Goal: Check status: Check status

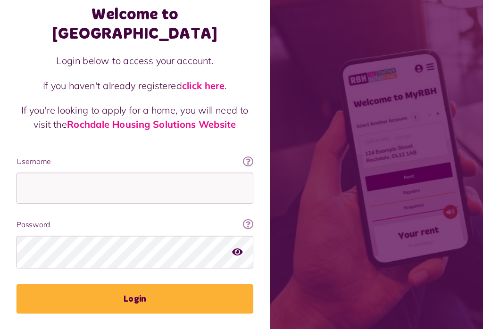
scroll to position [57, 25]
click at [126, 196] on label "Password" at bounding box center [121, 201] width 212 height 10
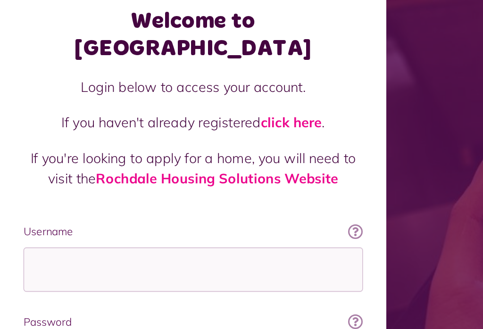
scroll to position [154, 0]
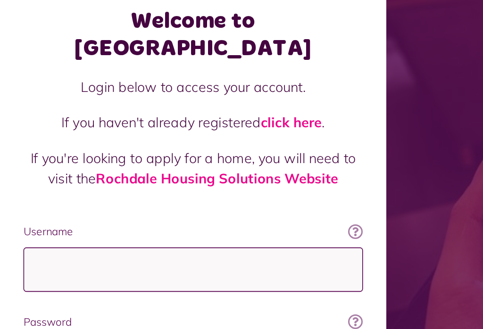
type input "**********"
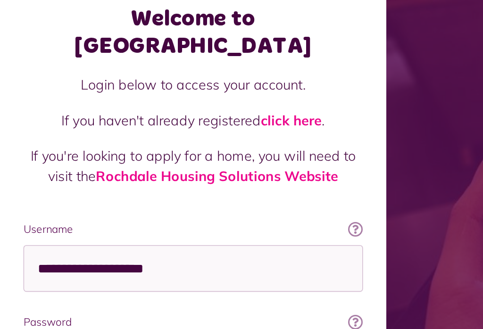
scroll to position [22, 0]
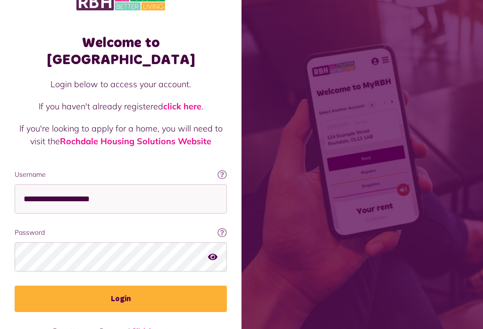
click at [127, 286] on button "Login" at bounding box center [121, 299] width 212 height 26
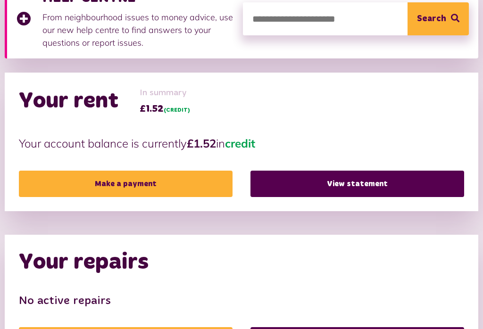
scroll to position [159, 0]
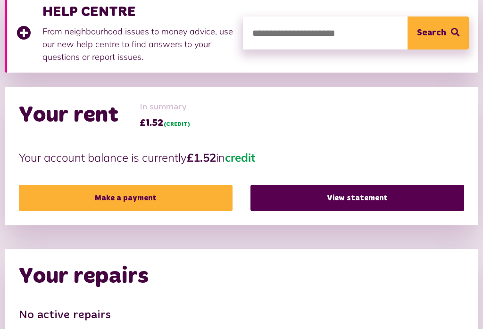
click at [453, 203] on link "View statement" at bounding box center [356, 198] width 213 height 26
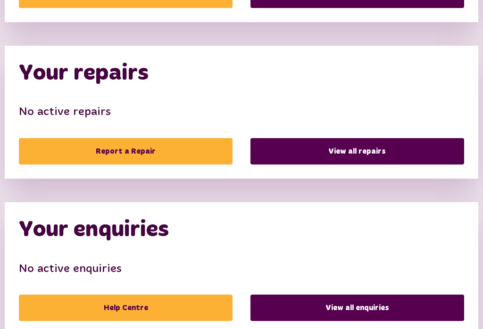
scroll to position [362, 0]
click at [333, 155] on link "View all repairs" at bounding box center [356, 151] width 213 height 26
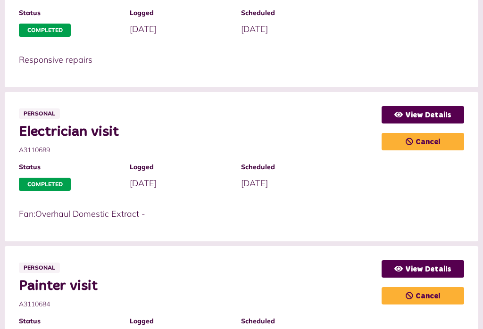
scroll to position [443, 0]
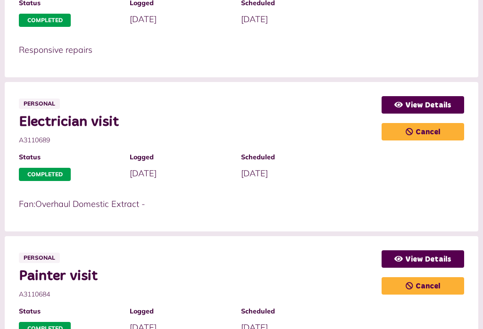
click at [457, 190] on div "View Details Cancel" at bounding box center [422, 156] width 82 height 121
click at [366, 197] on p "Fan:Overhaul Domestic Extract -" at bounding box center [195, 203] width 353 height 13
click at [329, 197] on p "Fan:Overhaul Domestic Extract -" at bounding box center [195, 203] width 353 height 13
click at [441, 190] on div "View Details Cancel" at bounding box center [422, 156] width 82 height 121
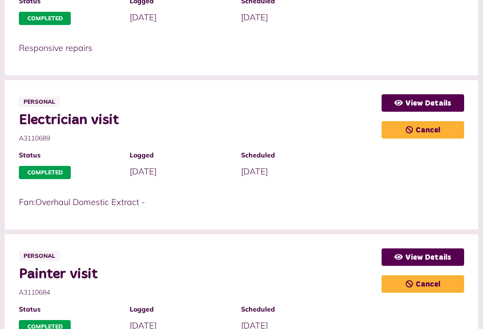
click at [332, 196] on p "Fan:Overhaul Domestic Extract -" at bounding box center [195, 202] width 353 height 13
click at [401, 190] on div "View Details Cancel" at bounding box center [422, 154] width 82 height 121
click at [431, 190] on div "View Details Cancel" at bounding box center [422, 154] width 82 height 121
click at [402, 189] on div "View Details Cancel" at bounding box center [422, 154] width 82 height 121
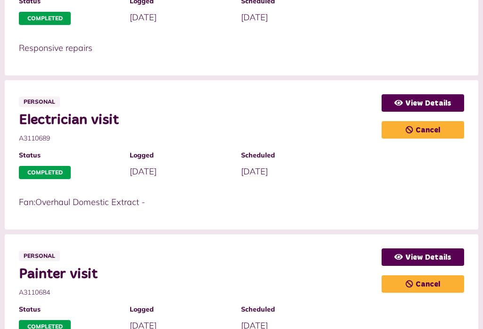
scroll to position [444, 0]
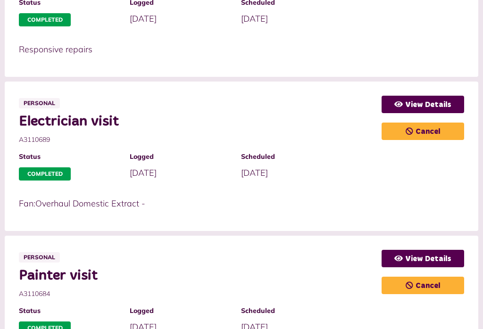
click at [372, 197] on div "Fan:Overhaul Domestic Extract -" at bounding box center [200, 207] width 362 height 20
click at [351, 197] on p "Fan:Overhaul Domestic Extract -" at bounding box center [195, 203] width 353 height 13
click at [363, 197] on p "Fan:Overhaul Domestic Extract -" at bounding box center [195, 203] width 353 height 13
click at [435, 190] on div "View Details Cancel" at bounding box center [422, 156] width 82 height 121
click at [383, 190] on div "View Details Cancel" at bounding box center [422, 156] width 82 height 121
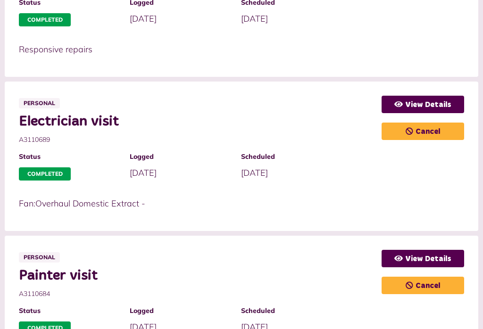
click at [400, 190] on div "View Details Cancel" at bounding box center [422, 156] width 82 height 121
click at [338, 197] on p "Fan:Overhaul Domestic Extract -" at bounding box center [195, 203] width 353 height 13
click at [458, 190] on div "View Details Cancel" at bounding box center [422, 156] width 82 height 121
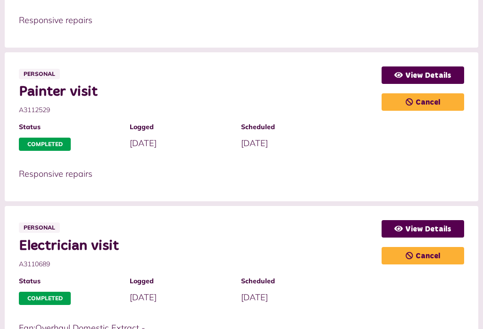
click at [441, 190] on li "Personal Painter visit A3112529 Status Completed Logged 29/07/2025" at bounding box center [241, 126] width 473 height 149
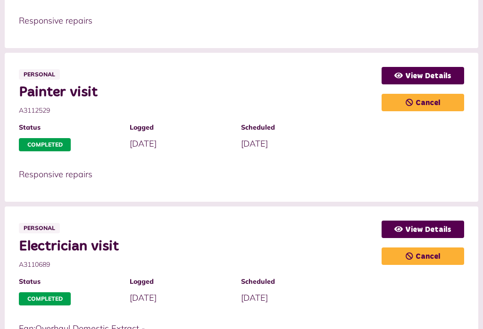
click at [387, 190] on li "Personal Painter visit A3112529 Status Completed Logged 29/07/2025" at bounding box center [241, 127] width 473 height 149
click at [440, 190] on li "Personal Painter visit A3112529 Status Completed Logged 29/07/2025" at bounding box center [241, 127] width 473 height 149
click at [399, 190] on li "Personal Painter visit A3112529 Status Completed Logged 29/07/2025" at bounding box center [241, 127] width 473 height 149
click at [401, 190] on li "Personal Painter visit A3112529 Status Completed Logged 29/07/2025" at bounding box center [241, 127] width 473 height 149
click at [337, 190] on li "Personal Painter visit A3112529 Status Completed Logged 29/07/2025" at bounding box center [241, 127] width 473 height 149
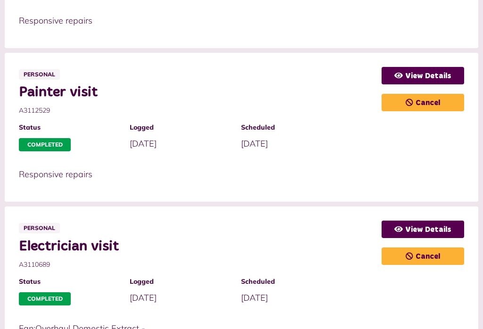
click at [327, 190] on li "Personal Painter visit A3112529 Status Completed Logged 29/07/2025" at bounding box center [241, 127] width 473 height 149
click at [355, 191] on li "Personal Painter visit A3112529 Status Completed Logged 29/07/2025" at bounding box center [241, 127] width 473 height 149
click at [469, 190] on li "Personal Painter visit A3112529 Status Completed Logged 29/07/2025" at bounding box center [241, 127] width 473 height 149
click at [333, 191] on li "Personal Painter visit A3112529 Status Completed Logged 29/07/2025" at bounding box center [241, 127] width 473 height 149
click at [406, 190] on li "Personal Painter visit A3112529 Status Completed Logged 29/07/2025" at bounding box center [241, 127] width 473 height 149
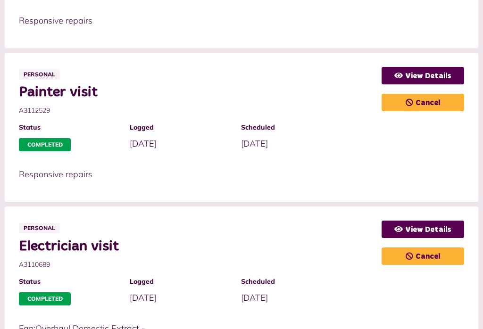
click at [316, 190] on li "Personal Painter visit A3112529 Status Completed Logged 29/07/2025" at bounding box center [241, 127] width 473 height 149
click at [334, 190] on li "Personal Painter visit A3112529 Status Completed Logged 29/07/2025" at bounding box center [241, 127] width 473 height 149
click at [342, 191] on li "Personal Painter visit A3112529 Status Completed Logged 29/07/2025" at bounding box center [241, 127] width 473 height 149
click at [452, 190] on li "Personal Painter visit A3112529 Status Completed Logged 29/07/2025" at bounding box center [241, 127] width 473 height 149
click at [340, 190] on li "Personal Painter visit A3112529 Status Completed Logged 29/07/2025" at bounding box center [241, 127] width 473 height 149
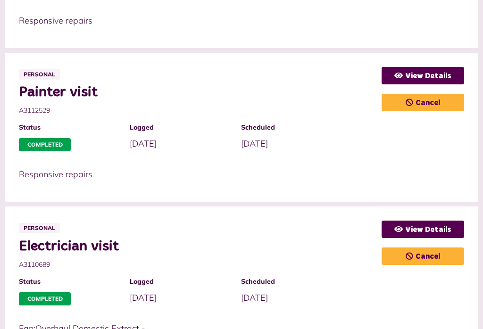
scroll to position [327, 21]
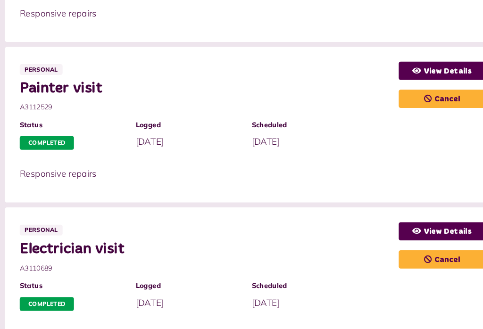
click at [412, 182] on li "Personal Painter visit A3112529 Status Completed Logged 29/07/2025" at bounding box center [241, 119] width 473 height 149
click at [423, 182] on li "Personal Painter visit A3112529 Status Completed Logged 29/07/2025" at bounding box center [241, 119] width 473 height 149
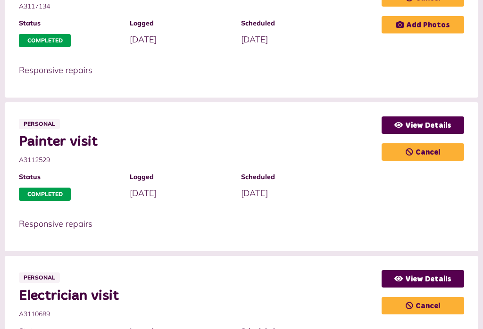
click at [425, 190] on div "View Details Cancel" at bounding box center [422, 176] width 82 height 121
click at [353, 190] on div "Painter visit A3112529 Status Completed Logged 29/07/2025 Scheduled" at bounding box center [200, 170] width 362 height 74
click at [390, 190] on div "View Details Cancel" at bounding box center [422, 176] width 82 height 121
click at [352, 190] on div "Painter visit A3112529 Status Completed Logged 29/07/2025 Scheduled" at bounding box center [200, 170] width 362 height 74
click at [424, 190] on div "View Details Cancel" at bounding box center [422, 176] width 82 height 121
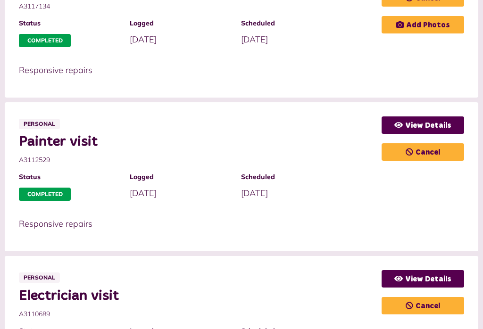
click at [401, 190] on div "View Details Cancel" at bounding box center [422, 176] width 82 height 121
click at [400, 190] on div "View Details Cancel" at bounding box center [422, 176] width 82 height 121
click at [342, 190] on div "Painter visit A3112529 Status Completed Logged 29/07/2025 Scheduled" at bounding box center [200, 170] width 362 height 74
click at [401, 190] on div "View Details Cancel" at bounding box center [422, 176] width 82 height 121
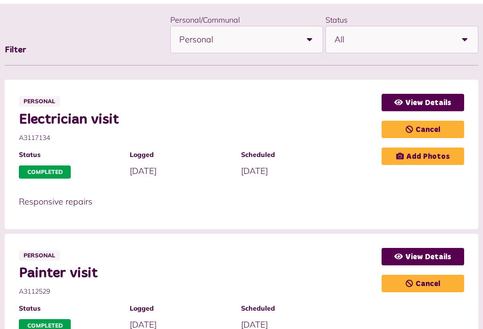
click at [440, 190] on div "View Details Cancel Add Photos" at bounding box center [422, 154] width 82 height 121
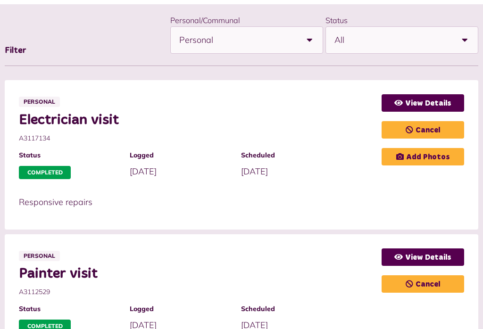
click at [400, 190] on div "View Details Cancel Add Photos" at bounding box center [422, 154] width 82 height 121
click at [344, 190] on div "Personal Electrician visit A3117134 Status Completed Logged 06/08/2025" at bounding box center [200, 154] width 362 height 121
click at [425, 190] on div "View Details Cancel Add Photos" at bounding box center [422, 154] width 82 height 121
click at [452, 190] on div "View Details Cancel Add Photos" at bounding box center [422, 154] width 82 height 121
click at [352, 196] on p "Responsive repairs" at bounding box center [195, 202] width 353 height 13
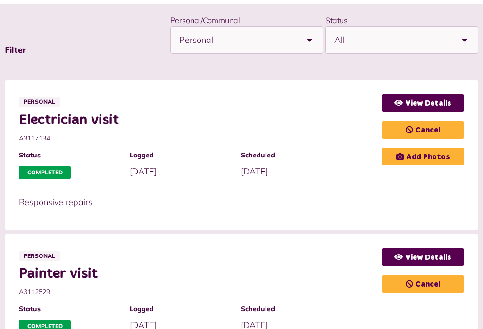
click at [345, 196] on p "Responsive repairs" at bounding box center [195, 202] width 353 height 13
click at [436, 190] on div "View Details Cancel Add Photos" at bounding box center [422, 154] width 82 height 121
click at [340, 190] on div "Personal Electrician visit A3117134 Status Completed Logged 06/08/2025" at bounding box center [200, 154] width 362 height 121
click at [341, 190] on div "Personal Electrician visit A3117134 Status Completed Logged 06/08/2025" at bounding box center [200, 154] width 362 height 121
click at [341, 196] on p "Responsive repairs" at bounding box center [195, 202] width 353 height 13
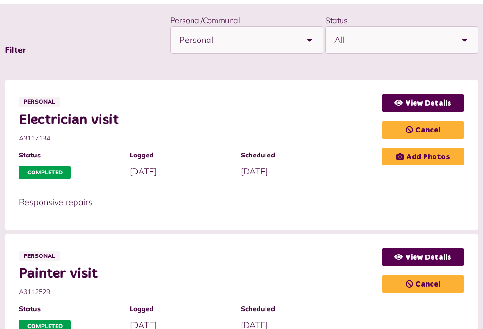
click at [401, 190] on div "View Details Cancel Add Photos" at bounding box center [422, 154] width 82 height 121
click at [307, 190] on div "Personal Electrician visit A3117134 Status Completed Logged 06/08/2025" at bounding box center [200, 154] width 362 height 121
click at [340, 190] on div "Personal Electrician visit A3117134 Status Completed Logged 06/08/2025" at bounding box center [200, 154] width 362 height 121
click at [457, 190] on div "View Details Cancel Add Photos" at bounding box center [422, 154] width 82 height 121
click at [277, 190] on div "Personal Electrician visit A3117134 Status Completed Logged 06/08/2025" at bounding box center [200, 154] width 362 height 121
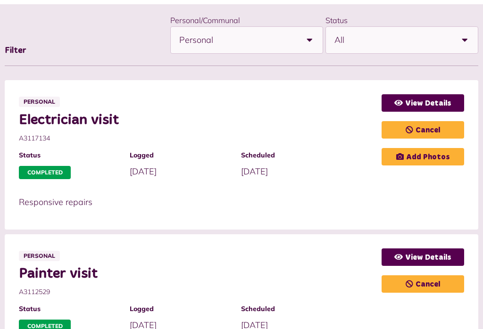
click at [339, 190] on div "Personal Electrician visit A3117134 Status Completed Logged 06/08/2025" at bounding box center [200, 154] width 362 height 121
click at [424, 190] on div "View Details Cancel Add Photos" at bounding box center [422, 154] width 82 height 121
click at [463, 190] on div "View Details Cancel Add Photos" at bounding box center [422, 154] width 82 height 121
click at [354, 190] on div "Personal Electrician visit A3117134 Status Completed Logged 06/08/2025" at bounding box center [200, 154] width 362 height 121
click at [214, 190] on div "Personal Electrician visit A3117134 Status Completed Logged 06/08/2025" at bounding box center [200, 154] width 362 height 121
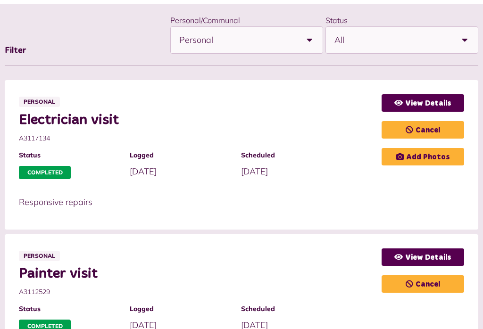
click at [339, 190] on div "Personal Electrician visit A3117134 Status Completed Logged 06/08/2025" at bounding box center [200, 154] width 362 height 121
click at [340, 190] on div "Personal Electrician visit A3117134 Status Completed Logged 06/08/2025" at bounding box center [200, 154] width 362 height 121
click at [384, 191] on div "View Details Cancel Add Photos" at bounding box center [422, 154] width 82 height 121
click at [345, 196] on p "Responsive repairs" at bounding box center [195, 202] width 353 height 13
click at [339, 196] on p "Responsive repairs" at bounding box center [195, 202] width 353 height 13
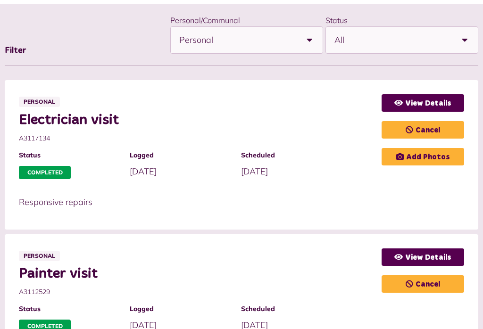
click at [442, 190] on div "View Details Cancel Add Photos" at bounding box center [422, 154] width 82 height 121
click at [396, 190] on div "View Details Cancel Add Photos" at bounding box center [422, 154] width 82 height 121
click at [476, 192] on li "Personal Electrician visit A3117134 Status Completed Logged 06/08/2025" at bounding box center [241, 154] width 473 height 149
click at [350, 196] on p "Responsive repairs" at bounding box center [195, 202] width 353 height 13
click at [345, 196] on p "Responsive repairs" at bounding box center [195, 202] width 353 height 13
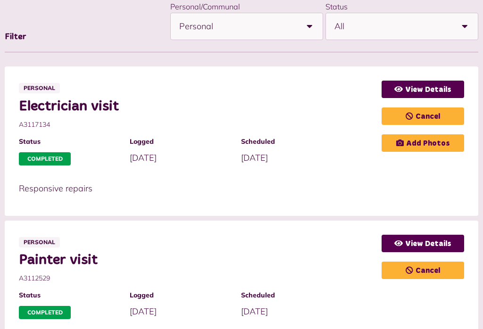
click at [347, 182] on p "Responsive repairs" at bounding box center [195, 188] width 353 height 13
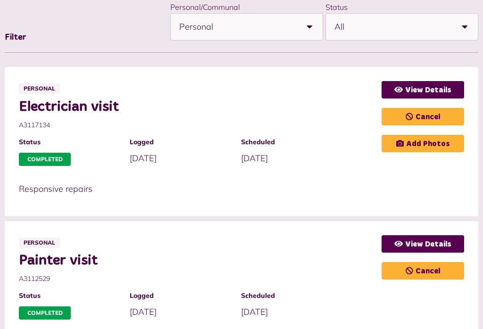
click at [397, 176] on div "View Details Cancel Add Photos" at bounding box center [422, 141] width 82 height 121
click at [425, 176] on div "View Details Cancel Add Photos" at bounding box center [422, 141] width 82 height 121
click at [341, 176] on div "Personal Electrician visit A3117134 Status Completed Logged 06/08/2025" at bounding box center [200, 141] width 362 height 121
click at [401, 176] on div "View Details Cancel Add Photos" at bounding box center [422, 141] width 82 height 121
click at [447, 176] on div "View Details Cancel Add Photos" at bounding box center [422, 141] width 82 height 121
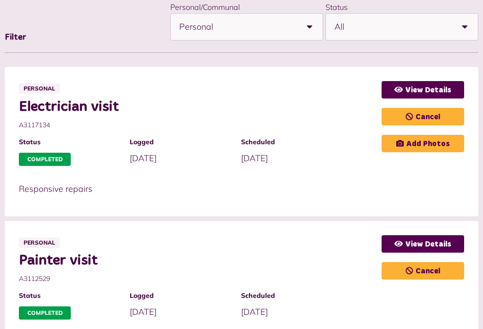
click at [332, 176] on div "Personal Electrician visit A3117134 Status Completed Logged 06/08/2025" at bounding box center [200, 141] width 362 height 121
click at [343, 176] on div "Personal Electrician visit A3117134 Status Completed Logged 06/08/2025" at bounding box center [200, 141] width 362 height 121
click at [387, 176] on div "View Details Cancel Add Photos" at bounding box center [422, 141] width 82 height 121
click at [457, 176] on div "View Details Cancel Add Photos" at bounding box center [422, 141] width 82 height 121
click at [337, 176] on div "Personal Electrician visit A3117134 Status Completed Logged 06/08/2025" at bounding box center [200, 141] width 362 height 121
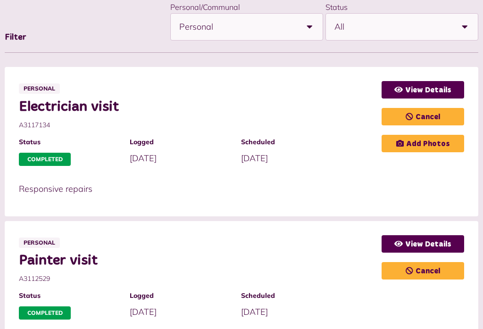
click at [386, 176] on div "View Details Cancel Add Photos" at bounding box center [422, 141] width 82 height 121
click at [402, 176] on div "View Details Cancel Add Photos" at bounding box center [422, 141] width 82 height 121
click at [434, 176] on div "View Details Cancel Add Photos" at bounding box center [422, 141] width 82 height 121
click at [420, 176] on div "View Details Cancel Add Photos" at bounding box center [422, 141] width 82 height 121
click at [344, 176] on div "Personal Electrician visit A3117134 Status Completed Logged 06/08/2025" at bounding box center [200, 141] width 362 height 121
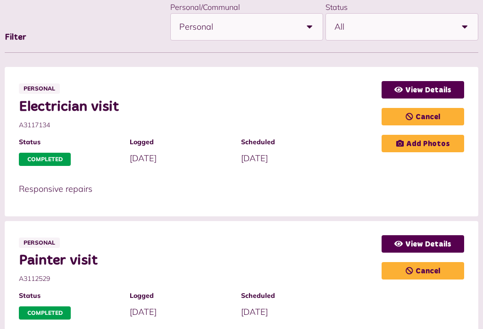
click at [310, 176] on div "Personal Electrician visit A3117134 Status Completed Logged 06/08/2025" at bounding box center [200, 141] width 362 height 121
click at [431, 176] on div "View Details Cancel Add Photos" at bounding box center [422, 141] width 82 height 121
click at [355, 177] on div "Personal Electrician visit A3117134 Status Completed Logged 06/08/2025" at bounding box center [200, 141] width 362 height 121
click at [348, 176] on div "Personal Electrician visit A3117134 Status Completed Logged 06/08/2025" at bounding box center [200, 141] width 362 height 121
click at [331, 177] on div "Personal Electrician visit A3117134 Status Completed Logged 06/08/2025" at bounding box center [200, 141] width 362 height 121
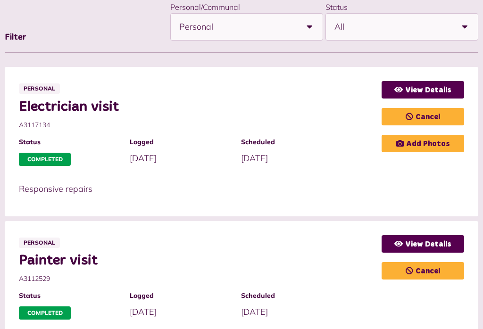
click at [348, 177] on div "Personal Electrician visit A3117134 Status Completed Logged 06/08/2025" at bounding box center [200, 141] width 362 height 121
click at [347, 176] on div "Personal Electrician visit A3117134 Status Completed Logged 06/08/2025" at bounding box center [200, 141] width 362 height 121
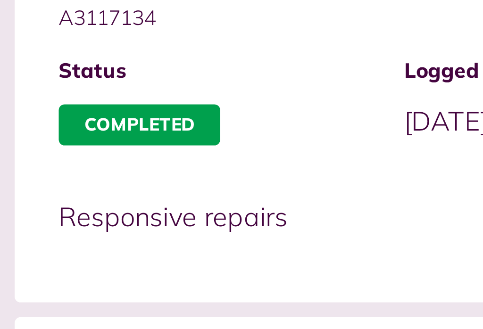
click at [111, 57] on div "Personal Electrician visit A3117134 Status Completed Logged 06/08/2025" at bounding box center [200, 22] width 362 height 121
click at [113, 57] on div "Personal Electrician visit A3117134 Status Completed Logged 06/08/2025" at bounding box center [200, 22] width 362 height 121
click at [123, 57] on div "Personal Electrician visit A3117134 Status Completed Logged 06/08/2025" at bounding box center [200, 22] width 362 height 121
click at [110, 56] on div "Personal Electrician visit A3117134 Status Completed Logged 06/08/2025" at bounding box center [200, 22] width 362 height 121
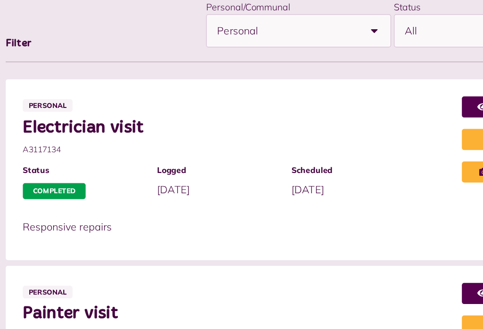
scroll to position [152, 0]
click at [324, 147] on div "Scheduled 11/08/2025" at bounding box center [291, 150] width 101 height 29
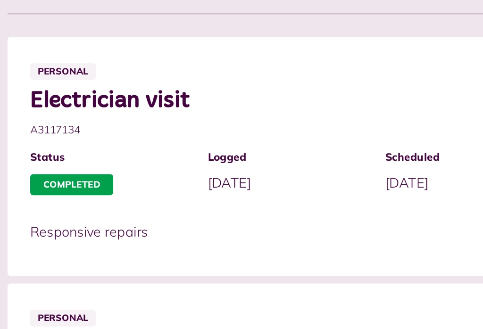
click at [381, 111] on div "View Details Cancel Add Photos" at bounding box center [422, 97] width 82 height 121
click at [381, 110] on div "View Details Cancel Add Photos" at bounding box center [422, 97] width 82 height 121
click at [214, 112] on div "Electrician visit A3117134 Status Completed Logged 06/08/2025 Scheduled" at bounding box center [200, 92] width 362 height 74
click at [381, 113] on div "View Details Cancel Add Photos" at bounding box center [422, 97] width 82 height 121
click at [381, 111] on div "View Details Cancel Add Photos" at bounding box center [422, 97] width 82 height 121
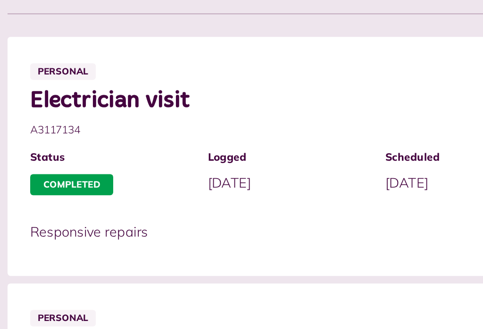
click at [219, 111] on div "Electrician visit A3117134 Status Completed Logged 06/08/2025 Scheduled" at bounding box center [200, 92] width 362 height 74
click at [219, 110] on div "Electrician visit A3117134 Status Completed Logged 06/08/2025 Scheduled" at bounding box center [200, 92] width 362 height 74
click at [381, 111] on div "View Details Cancel Add Photos" at bounding box center [422, 97] width 82 height 121
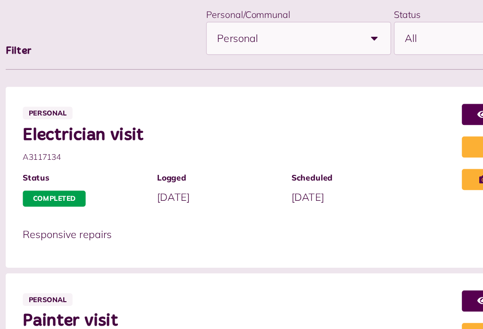
click at [364, 145] on div "Electrician visit A3117134 Status Completed Logged 06/08/2025 Scheduled" at bounding box center [200, 140] width 362 height 74
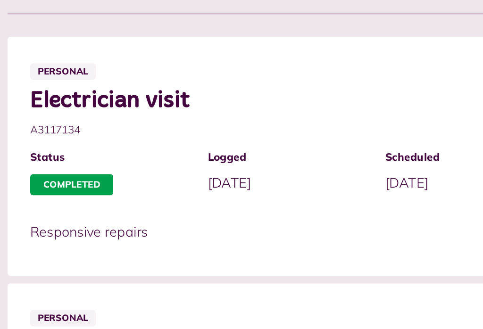
scroll to position [195, 116]
click at [240, 112] on div "Electrician visit A3117134 Status Completed Logged 06/08/2025 Scheduled" at bounding box center [200, 92] width 362 height 74
click at [251, 110] on div "Electrician visit A3117134 Status Completed Logged 06/08/2025 Scheduled" at bounding box center [200, 92] width 362 height 74
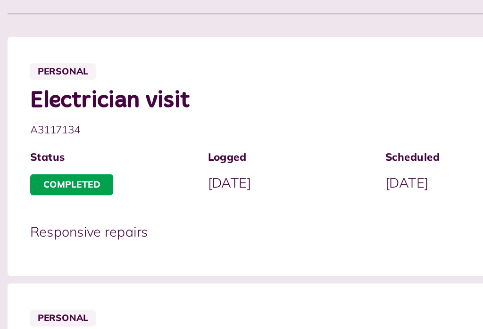
click at [254, 110] on span "11/08/2025" at bounding box center [254, 114] width 27 height 11
click at [237, 111] on div "Electrician visit A3117134 Status Completed Logged 06/08/2025 Scheduled" at bounding box center [200, 92] width 362 height 74
click at [130, 110] on div "Logged 06/08/2025" at bounding box center [180, 107] width 101 height 29
click at [258, 112] on div "Electrician visit A3117134 Status Completed Logged 06/08/2025 Scheduled" at bounding box center [200, 92] width 362 height 74
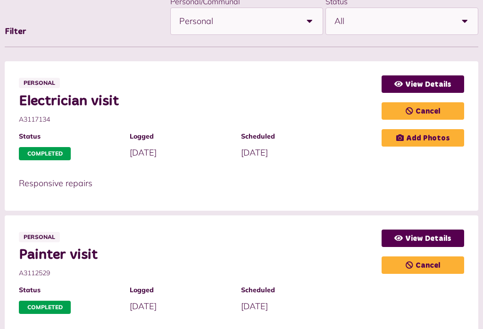
click at [381, 177] on div "View Details Cancel Add Photos" at bounding box center [422, 135] width 82 height 121
click at [407, 177] on div "View Details Cancel Add Photos" at bounding box center [422, 135] width 82 height 121
click at [441, 175] on div "View Details Cancel Add Photos" at bounding box center [422, 135] width 82 height 121
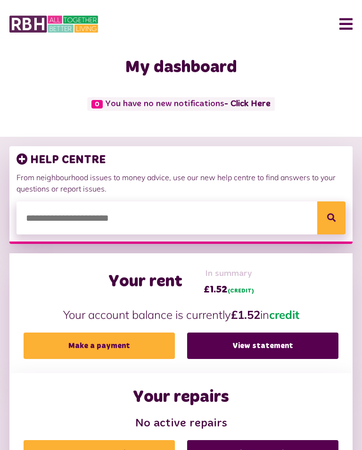
click at [348, 23] on button "Menu" at bounding box center [342, 23] width 20 height 29
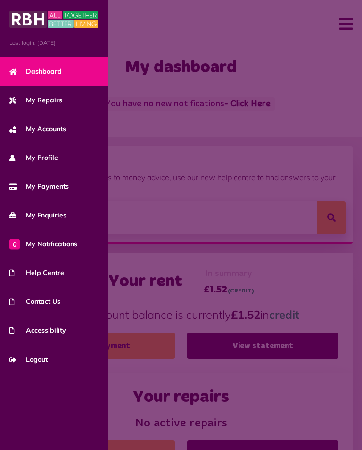
click at [42, 328] on span "Logout" at bounding box center [28, 359] width 38 height 10
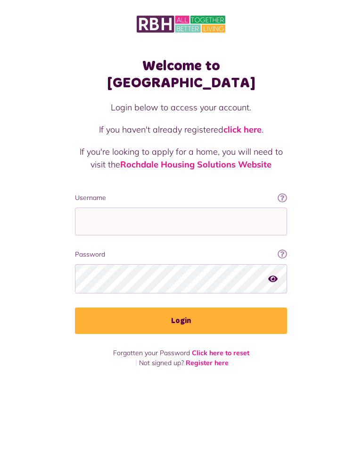
click at [212, 16] on img at bounding box center [181, 24] width 89 height 20
click at [212, 15] on img at bounding box center [181, 24] width 89 height 20
